Goal: Navigation & Orientation: Find specific page/section

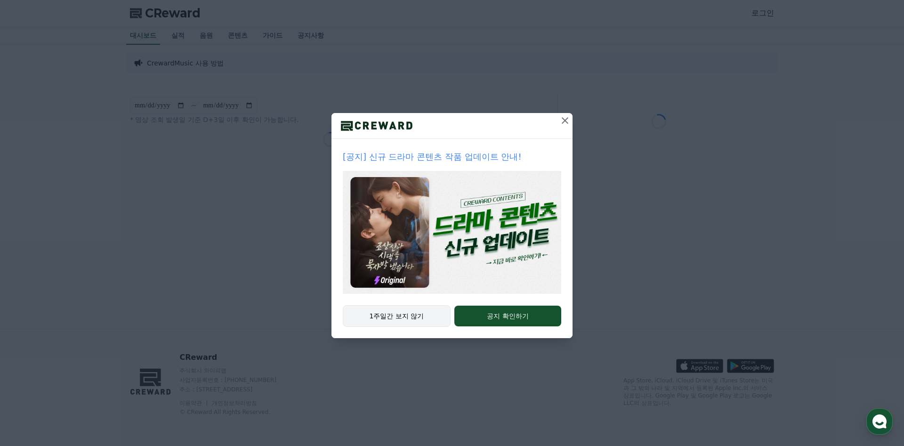
click at [402, 312] on button "1주일간 보지 않기" at bounding box center [397, 316] width 108 height 22
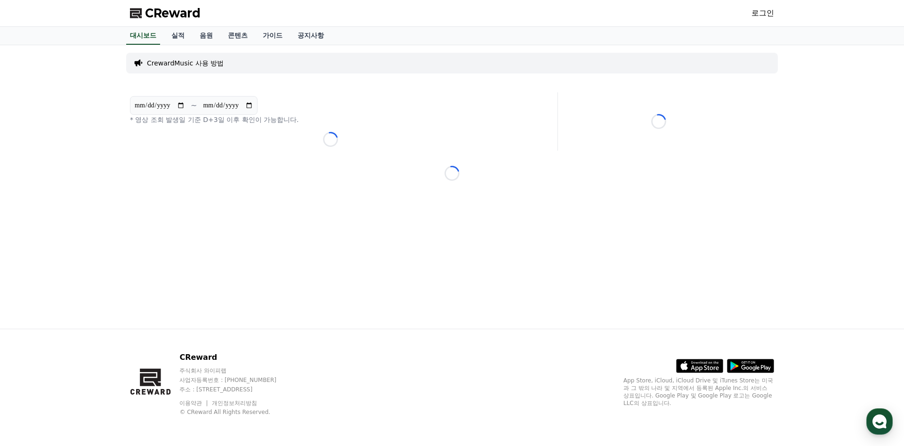
click at [196, 17] on span "CReward" at bounding box center [173, 13] width 56 height 15
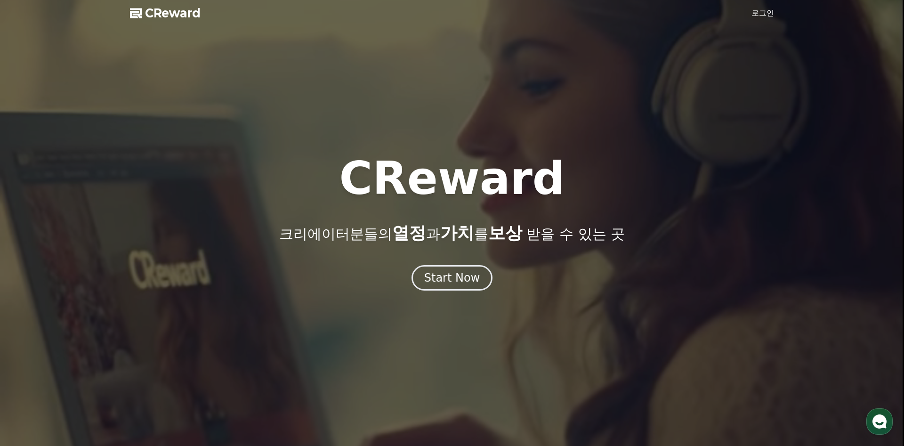
click at [763, 14] on link "로그인" at bounding box center [763, 13] width 23 height 11
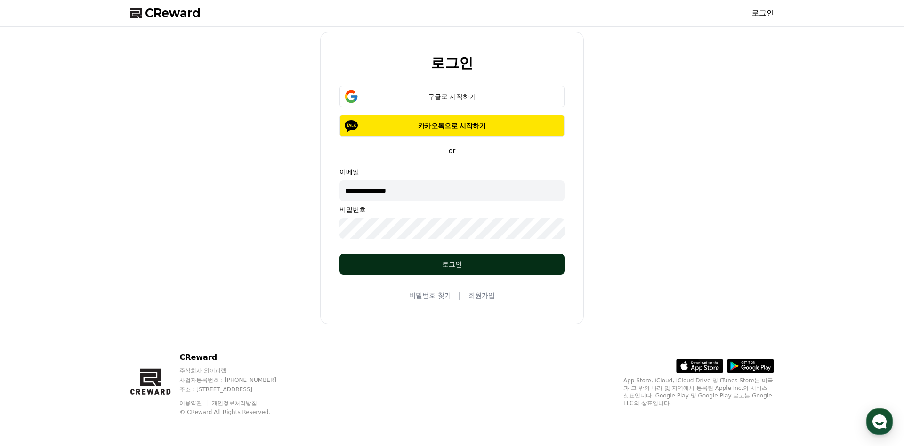
click at [466, 269] on button "로그인" at bounding box center [452, 264] width 225 height 21
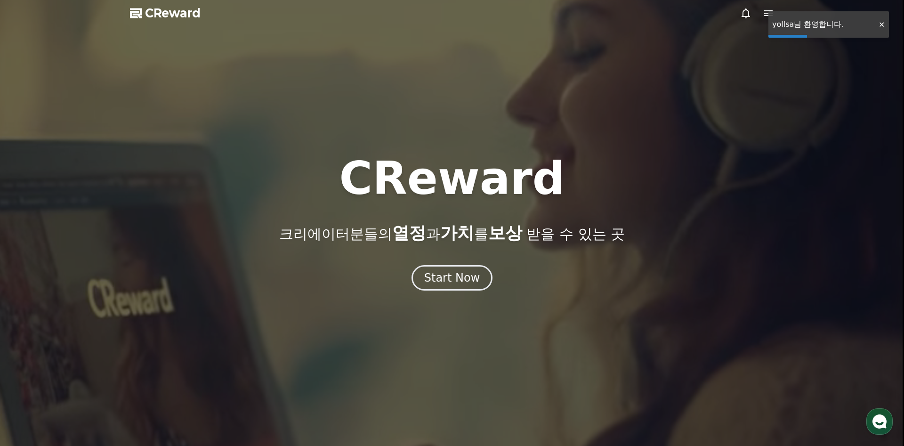
click at [749, 10] on icon at bounding box center [745, 13] width 11 height 11
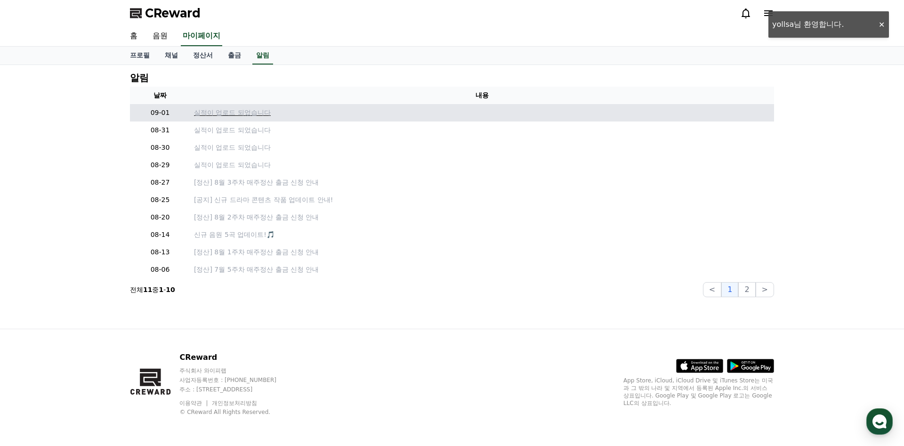
click at [262, 113] on p "실적이 업로드 되었습니다" at bounding box center [482, 113] width 576 height 10
